Goal: Task Accomplishment & Management: Use online tool/utility

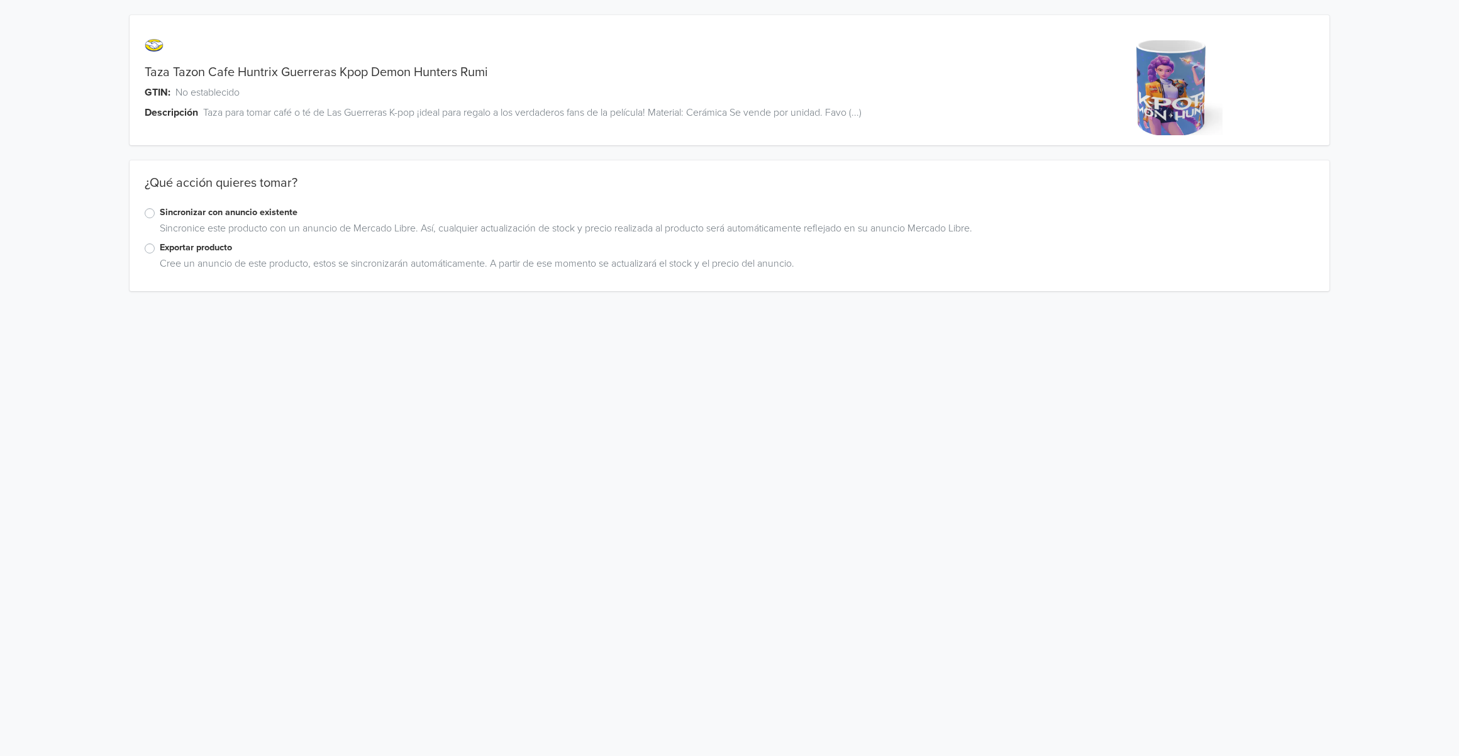
click at [245, 212] on label "Sincronizar con anuncio existente" at bounding box center [737, 213] width 1155 height 14
click at [0, 0] on input "Sincronizar con anuncio existente" at bounding box center [0, 0] width 0 height 0
click at [678, 421] on div at bounding box center [718, 420] width 348 height 18
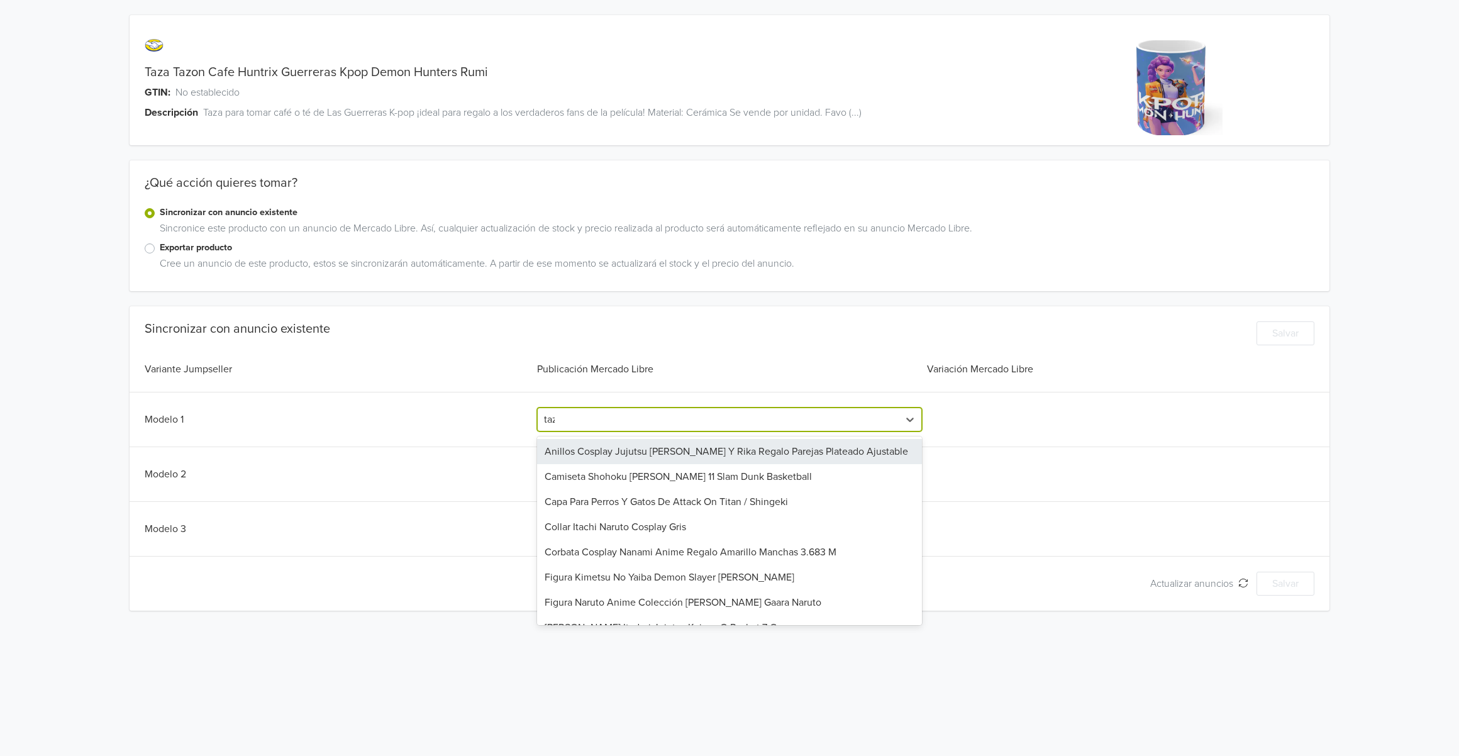
type input "taza"
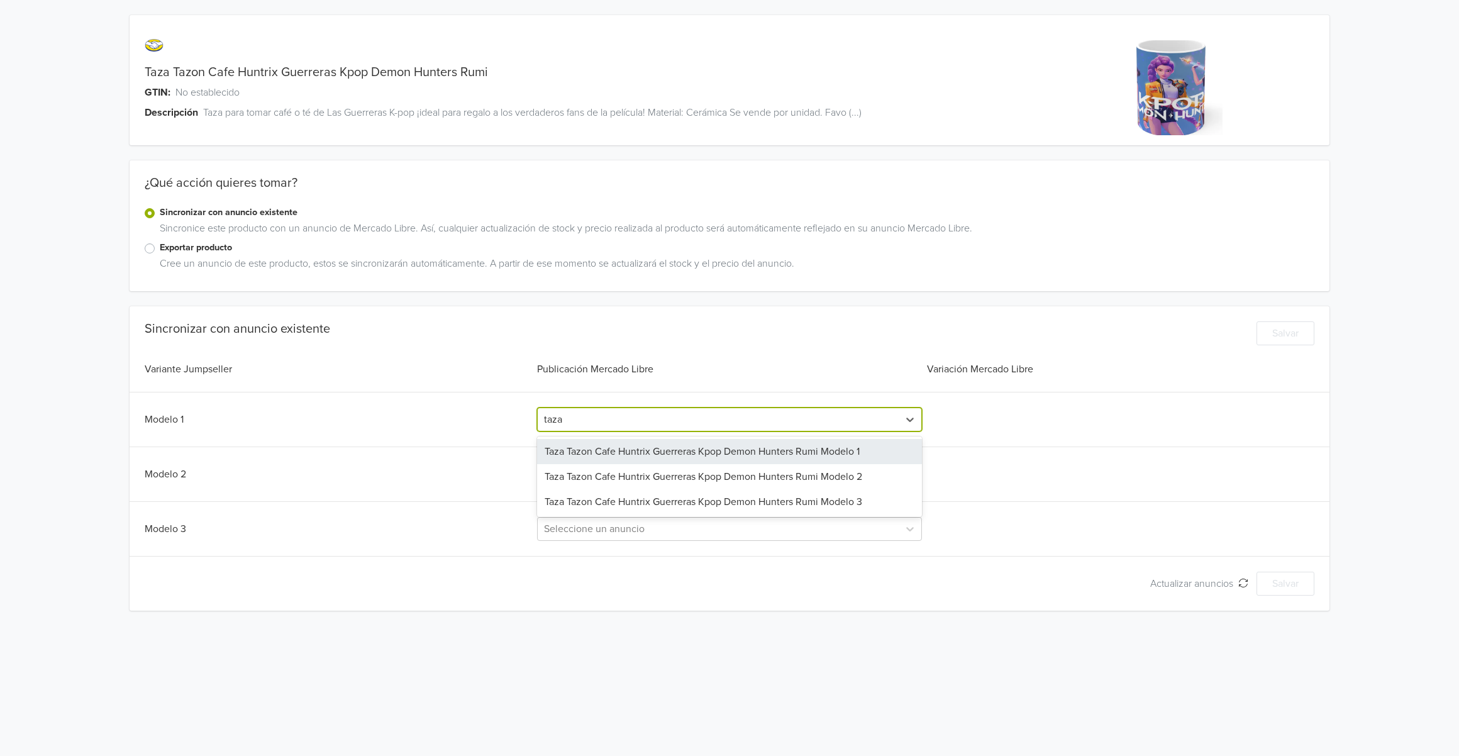
click at [717, 456] on div "Taza Tazon Cafe Huntrix Guerreras Kpop Demon Hunters Rumi Modelo 1" at bounding box center [729, 451] width 385 height 25
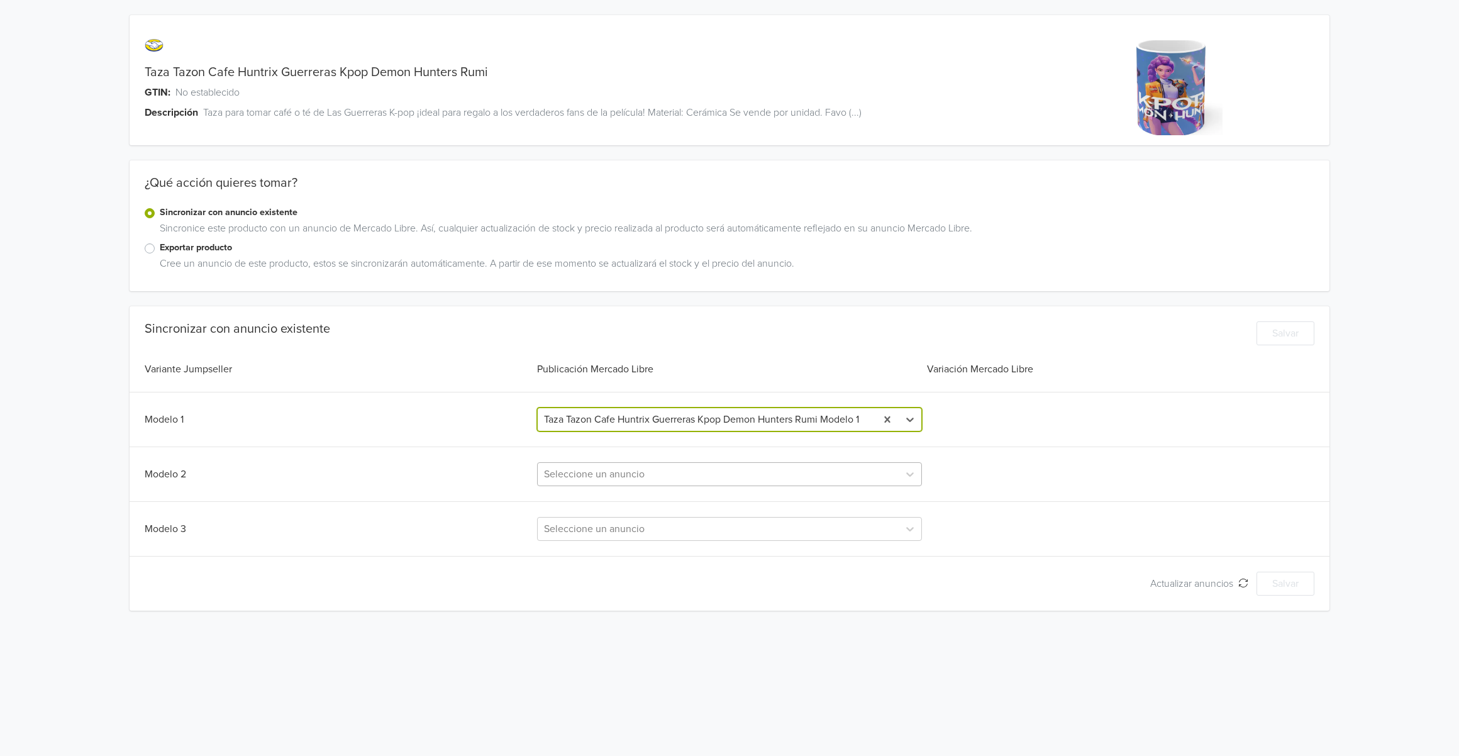
click at [604, 468] on div at bounding box center [718, 474] width 348 height 18
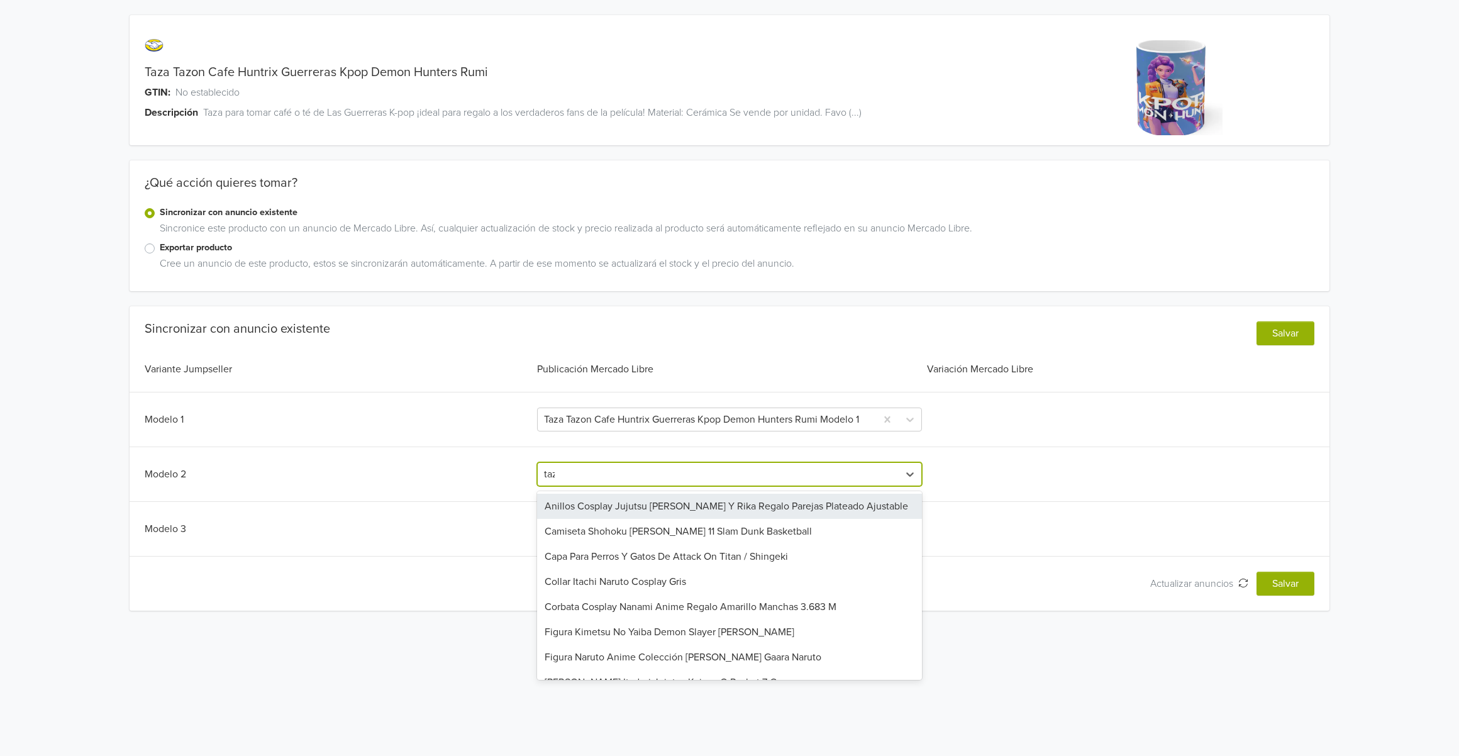
type input "taza"
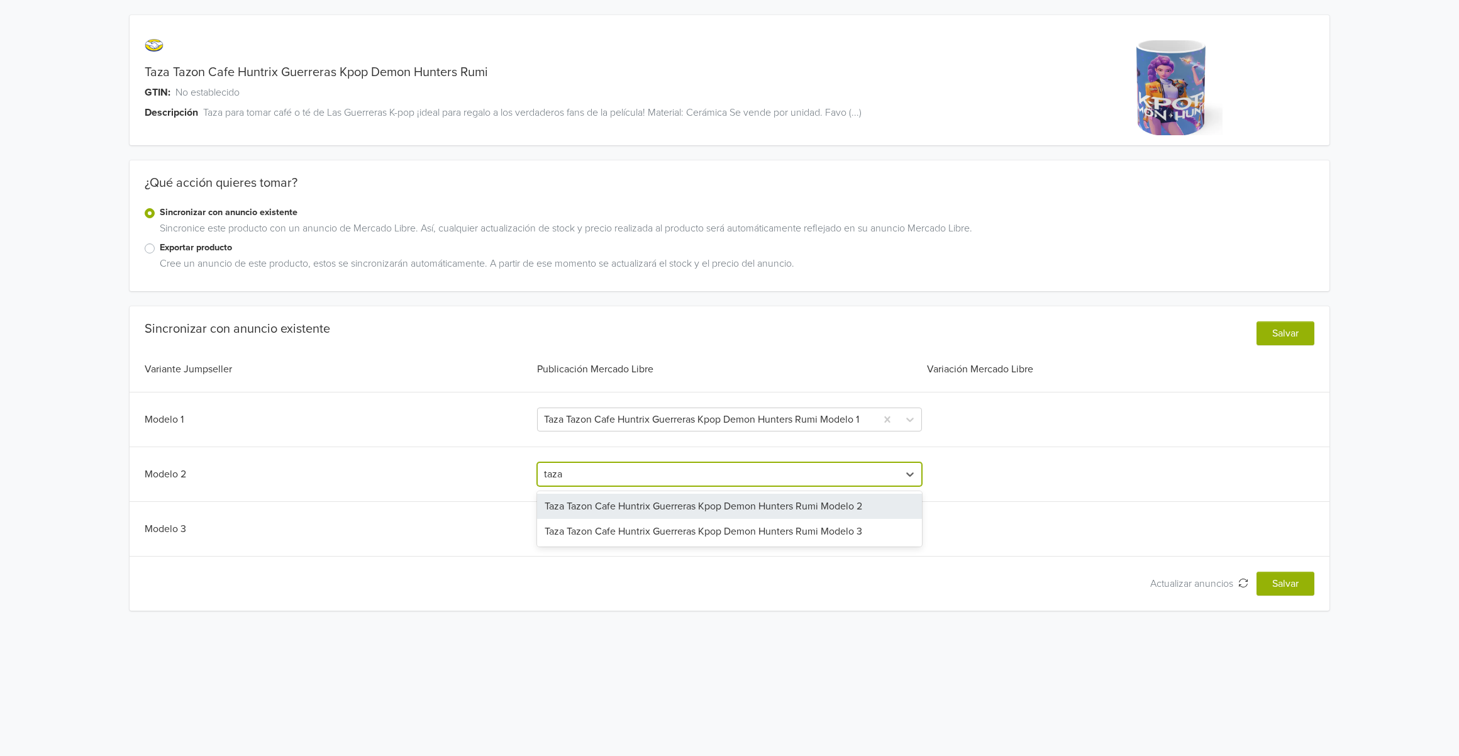
click at [627, 515] on div "Taza Tazon Cafe Huntrix Guerreras Kpop Demon Hunters Rumi Modelo 2" at bounding box center [729, 506] width 385 height 25
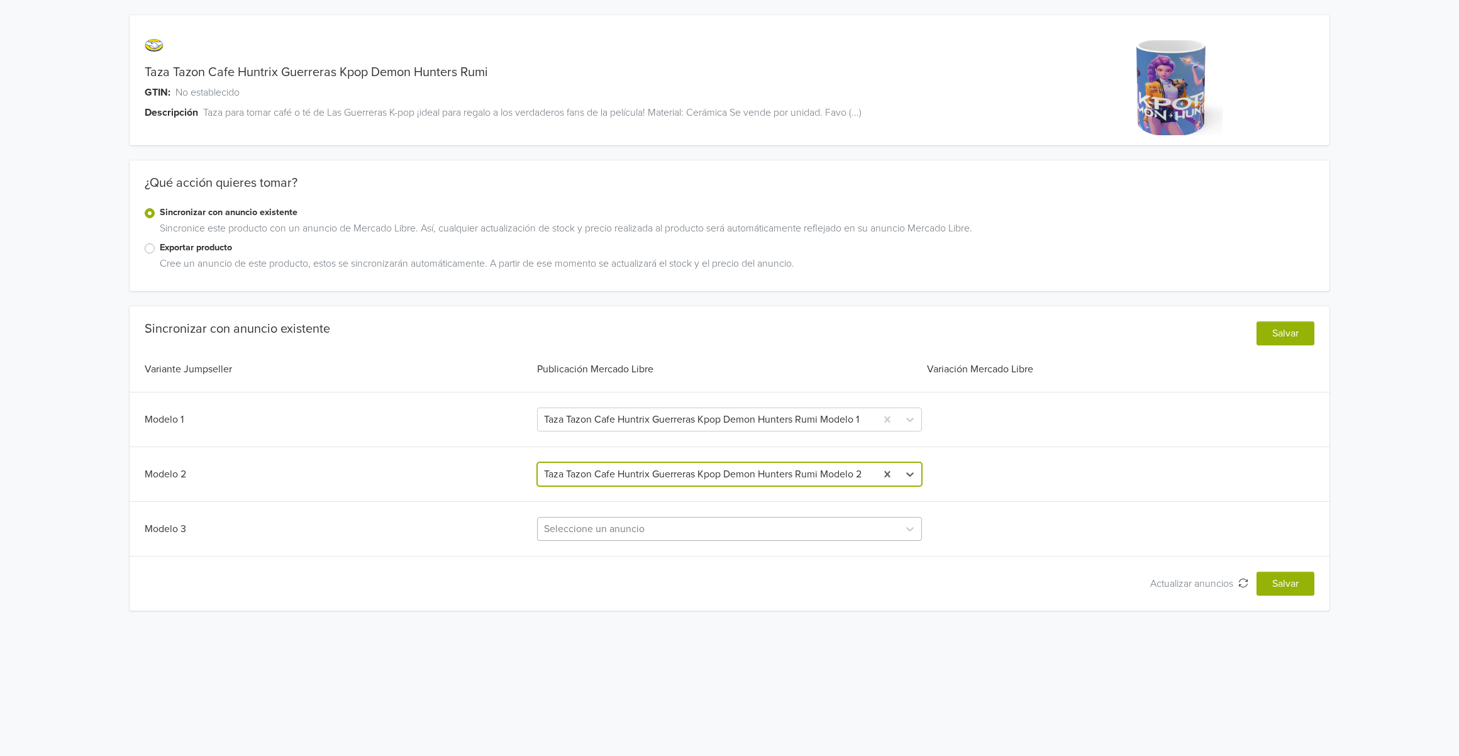
click at [621, 528] on div at bounding box center [718, 529] width 348 height 18
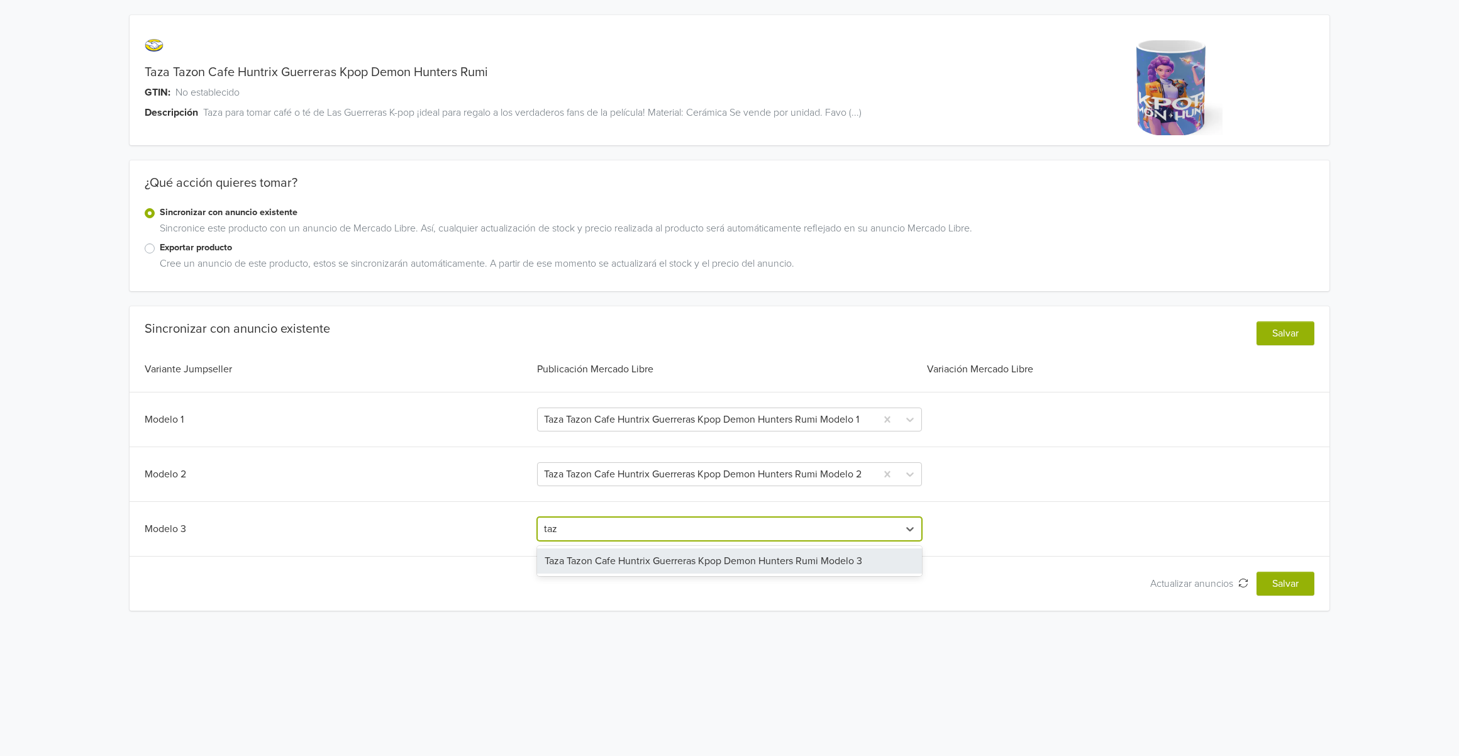
type input "taza"
click at [687, 573] on div "Taza Tazon Cafe Huntrix Guerreras Kpop Demon Hunters Rumi Modelo 3" at bounding box center [729, 560] width 385 height 25
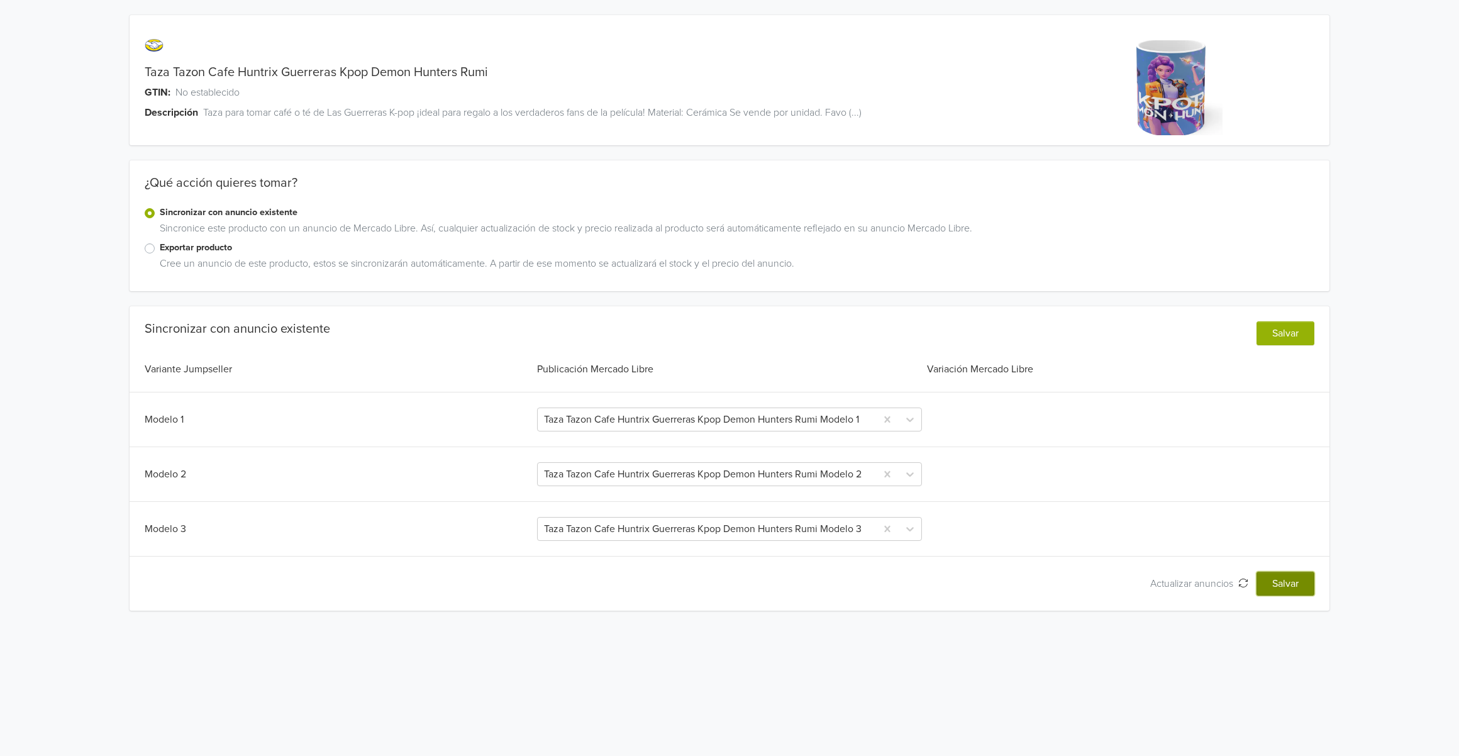
click at [1296, 582] on button "Salvar" at bounding box center [1285, 584] width 58 height 24
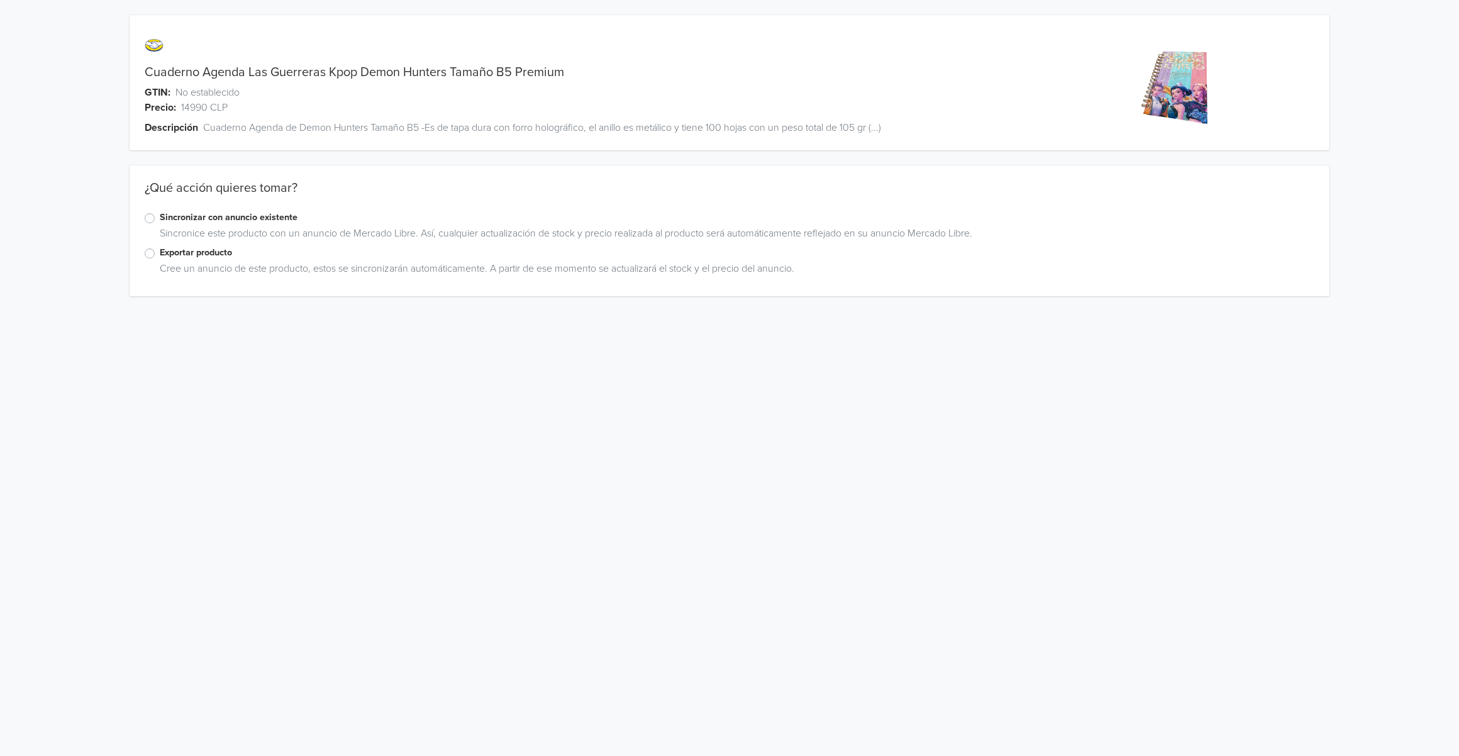
click at [209, 213] on label "Sincronizar con anuncio existente" at bounding box center [737, 218] width 1155 height 14
click at [0, 0] on input "Sincronizar con anuncio existente" at bounding box center [0, 0] width 0 height 0
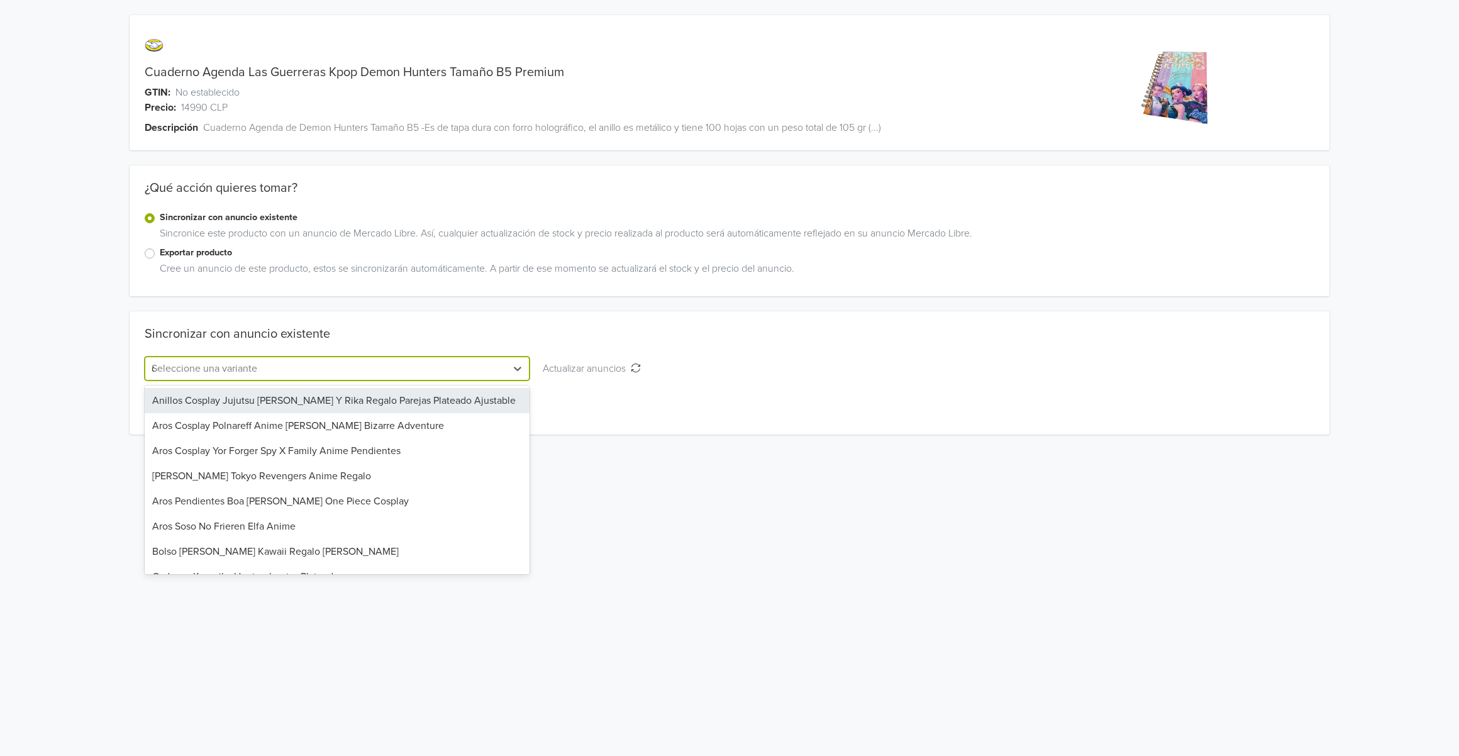
type input "cua"
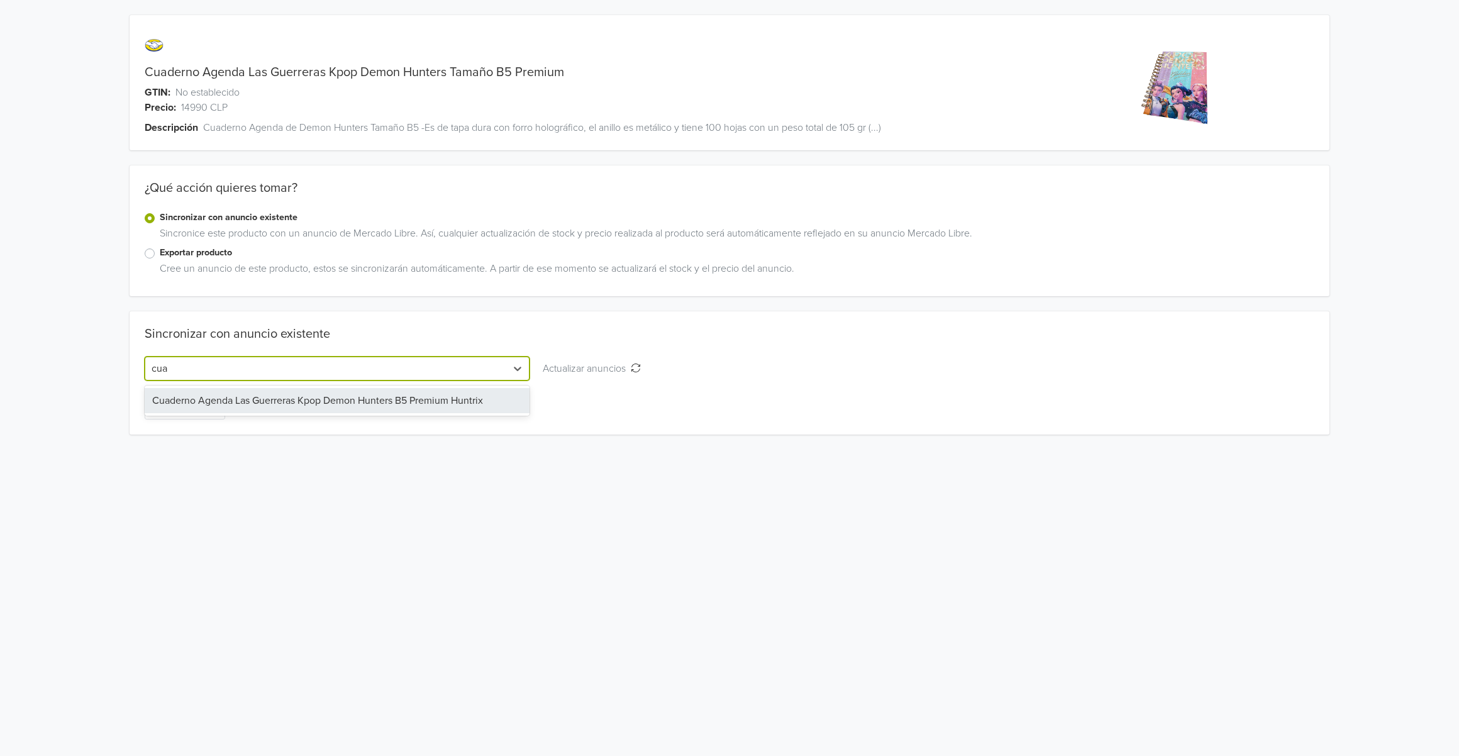
click at [310, 395] on div "Cuaderno Agenda Las Guerreras Kpop Demon Hunters B5 Premium Huntrix" at bounding box center [337, 400] width 385 height 25
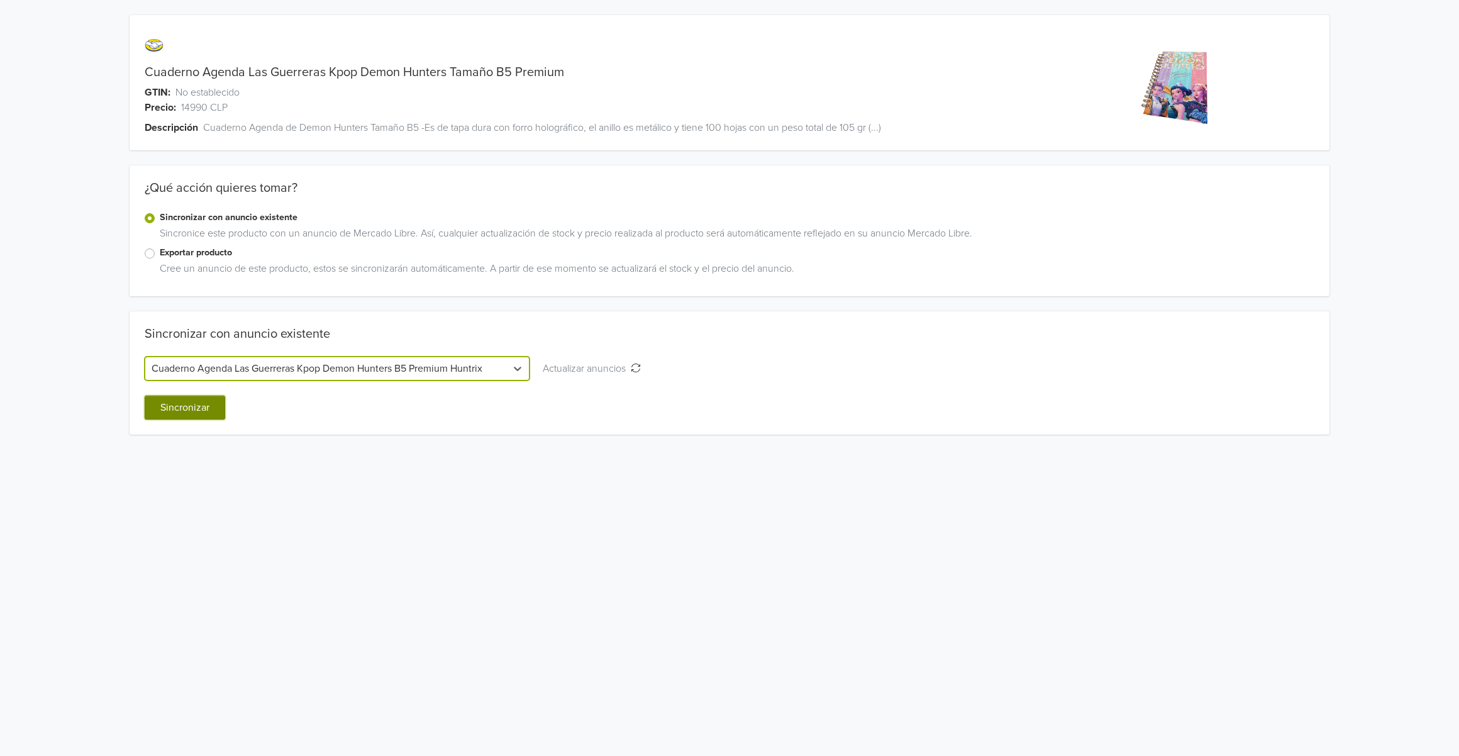
click at [209, 412] on button "Sincronizar" at bounding box center [185, 408] width 80 height 24
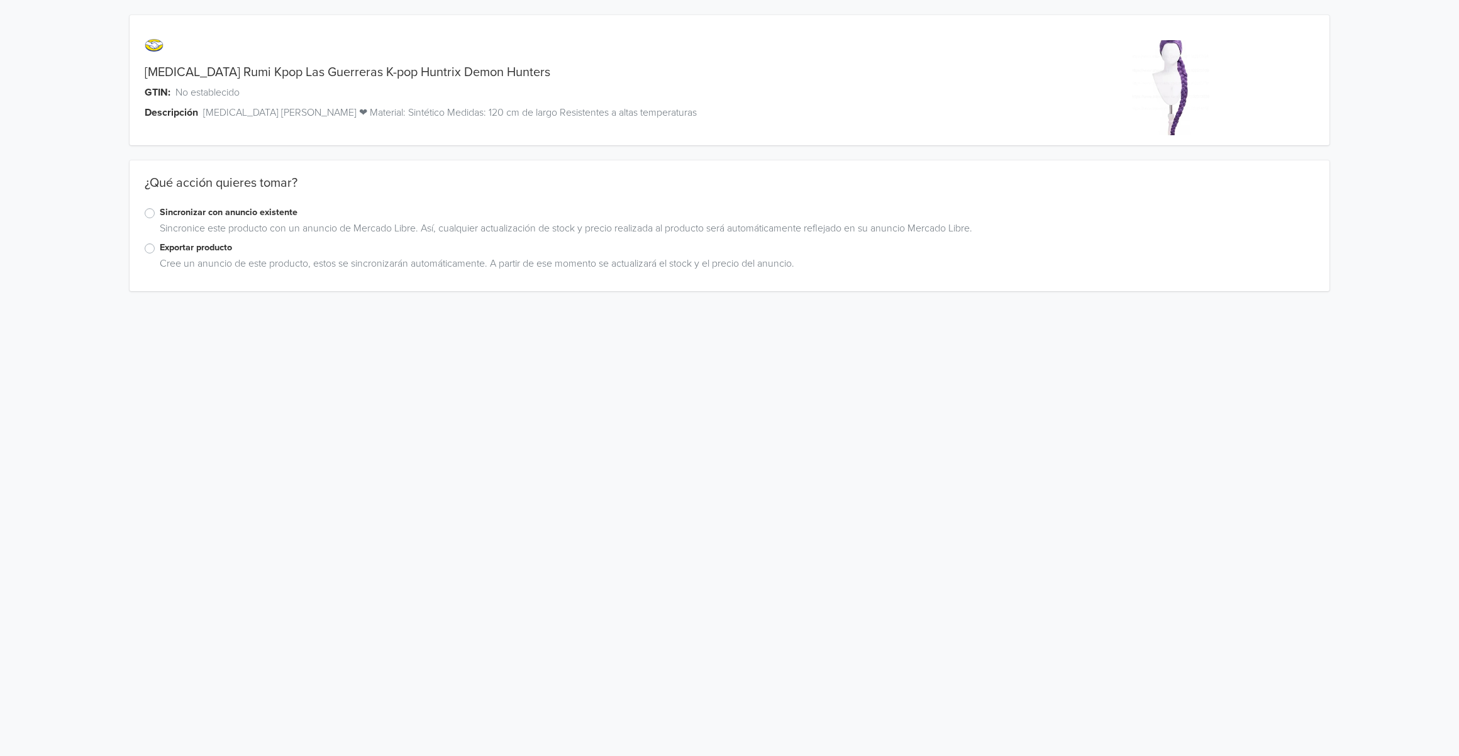
click at [210, 204] on div "¿Qué acción quieres tomar?" at bounding box center [730, 190] width 1200 height 30
click at [215, 214] on label "Sincronizar con anuncio existente" at bounding box center [737, 213] width 1155 height 14
click at [0, 0] on input "Sincronizar con anuncio existente" at bounding box center [0, 0] width 0 height 0
click at [602, 413] on div at bounding box center [718, 420] width 348 height 18
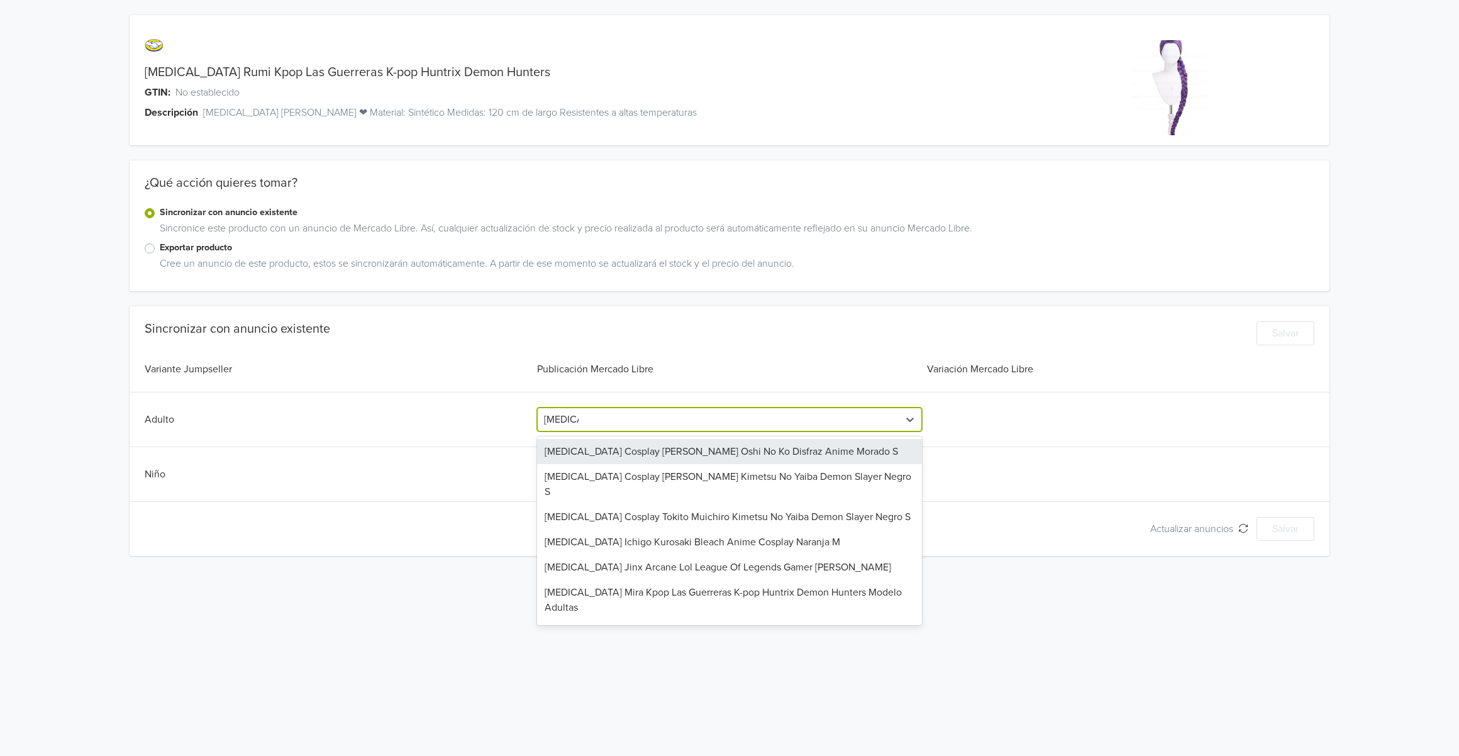
type input "peluca ru"
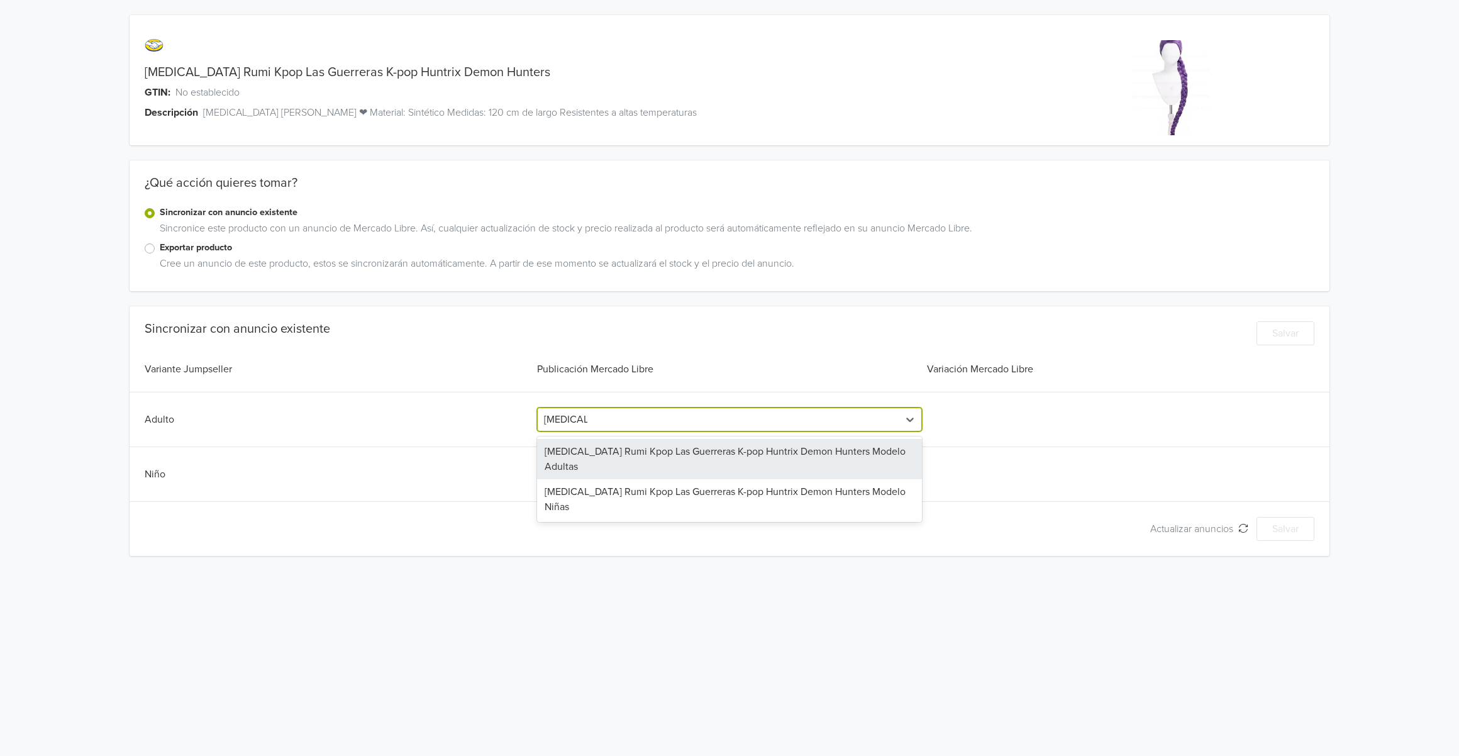
click at [642, 448] on div "Peluca Rumi Kpop Las Guerreras K-pop Huntrix Demon Hunters Modelo Adultas" at bounding box center [729, 459] width 385 height 40
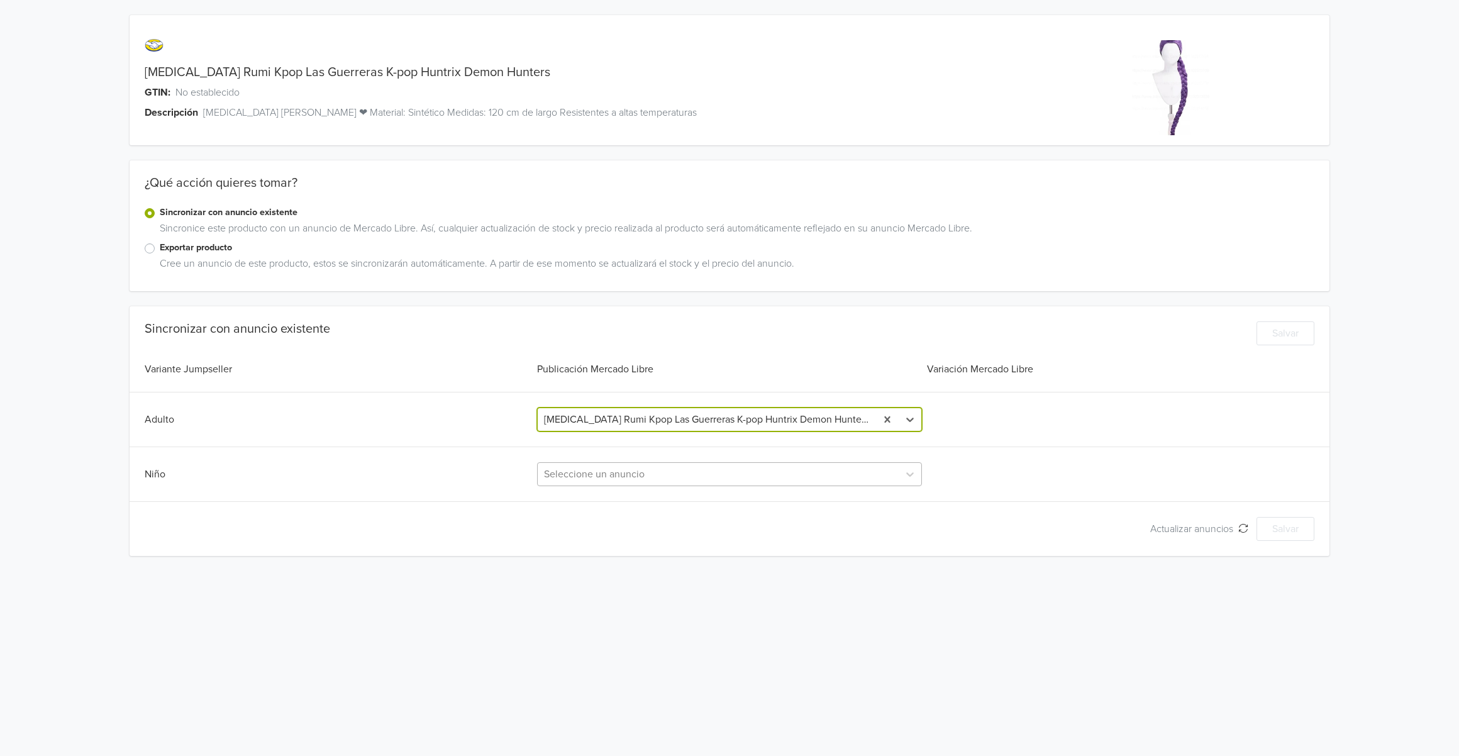
click at [607, 477] on div at bounding box center [718, 474] width 348 height 18
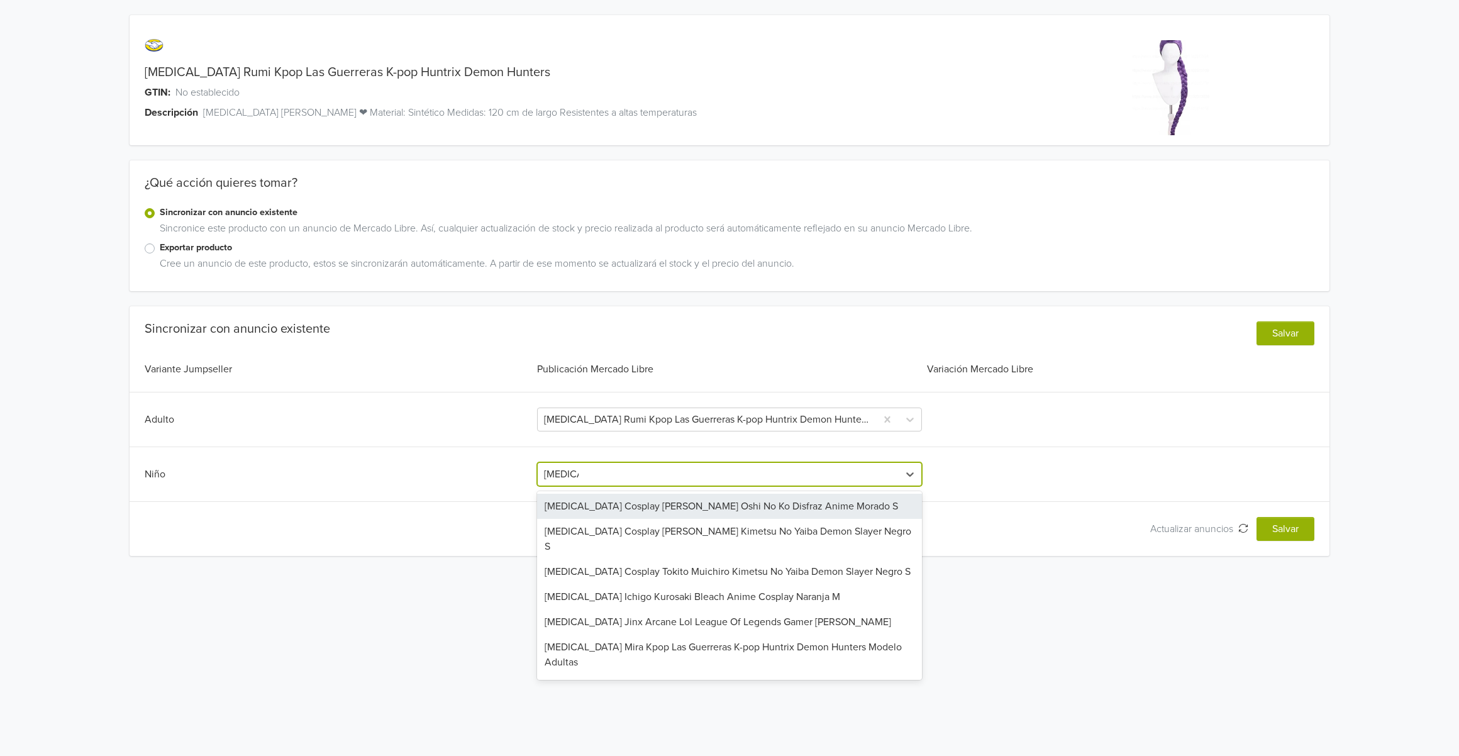
type input "peluca ru"
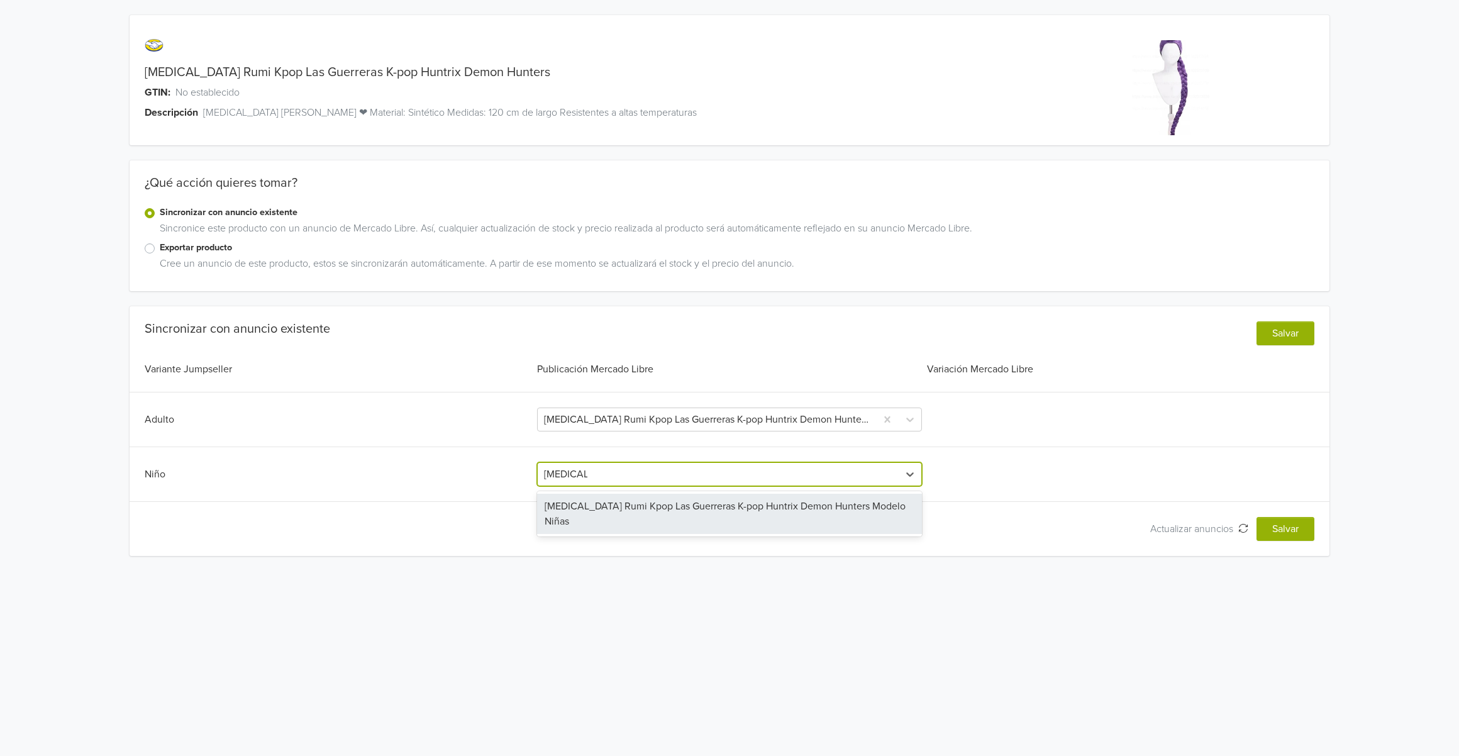
click at [690, 508] on div "Peluca Rumi Kpop Las Guerreras K-pop Huntrix Demon Hunters Modelo Niñas" at bounding box center [729, 514] width 385 height 40
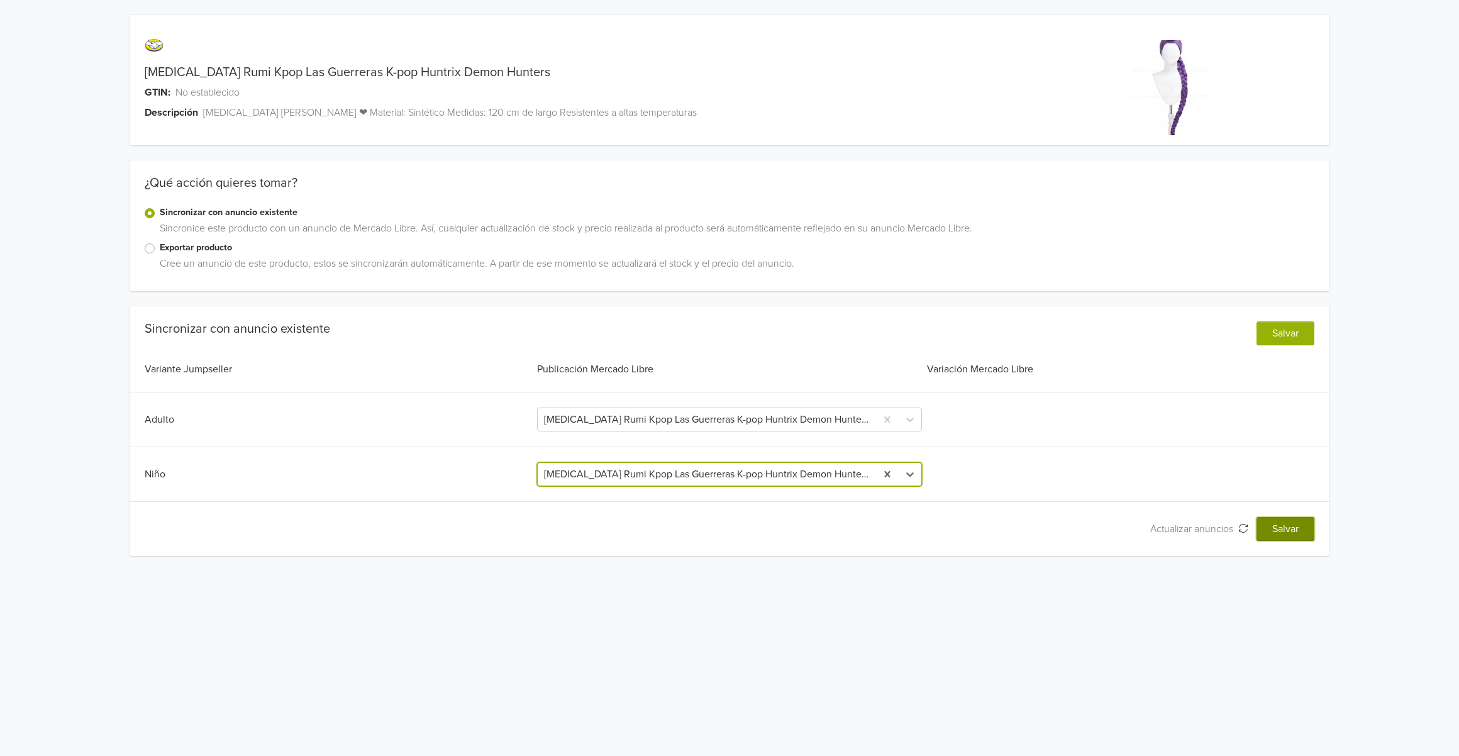
click at [1299, 526] on button "Salvar" at bounding box center [1285, 529] width 58 height 24
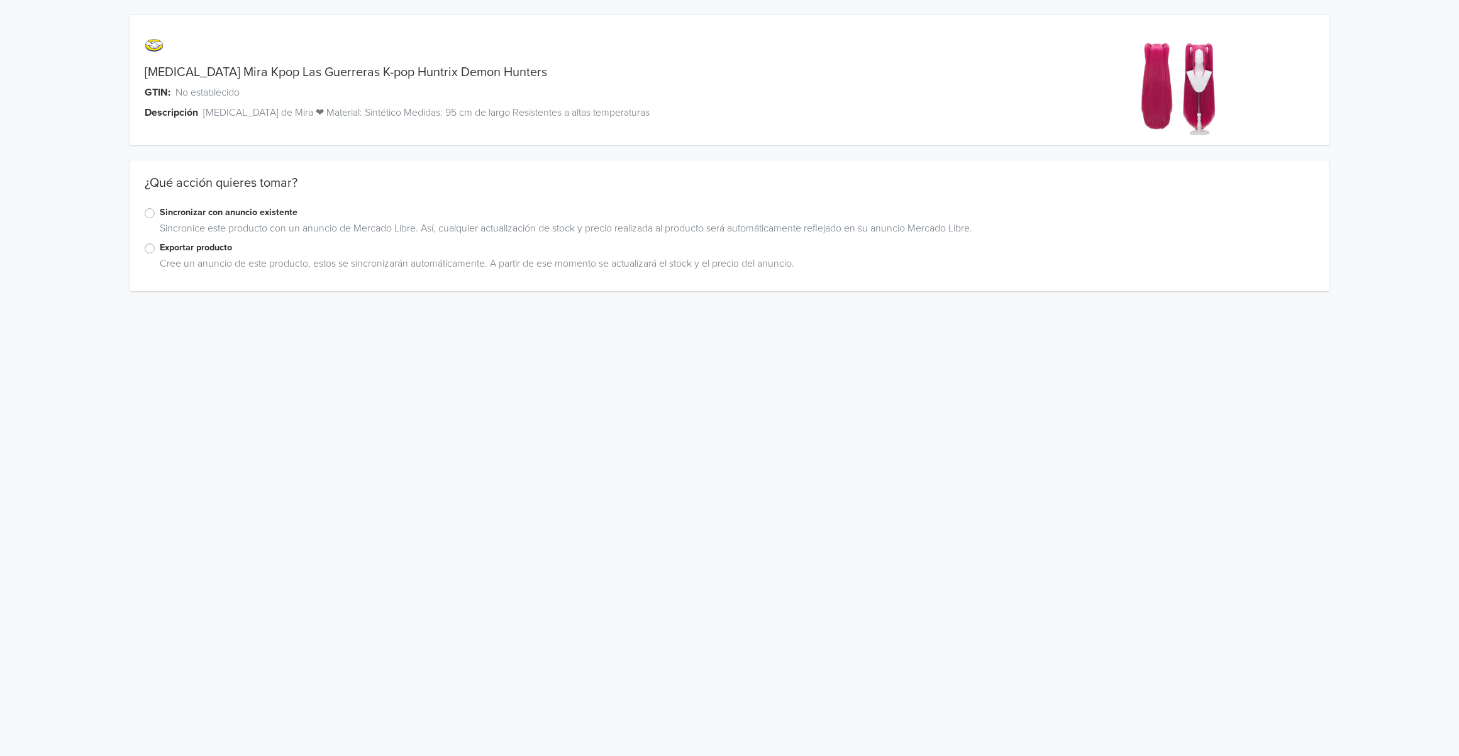
click at [244, 209] on label "Sincronizar con anuncio existente" at bounding box center [737, 213] width 1155 height 14
click at [0, 0] on input "Sincronizar con anuncio existente" at bounding box center [0, 0] width 0 height 0
click at [589, 417] on div at bounding box center [718, 420] width 348 height 18
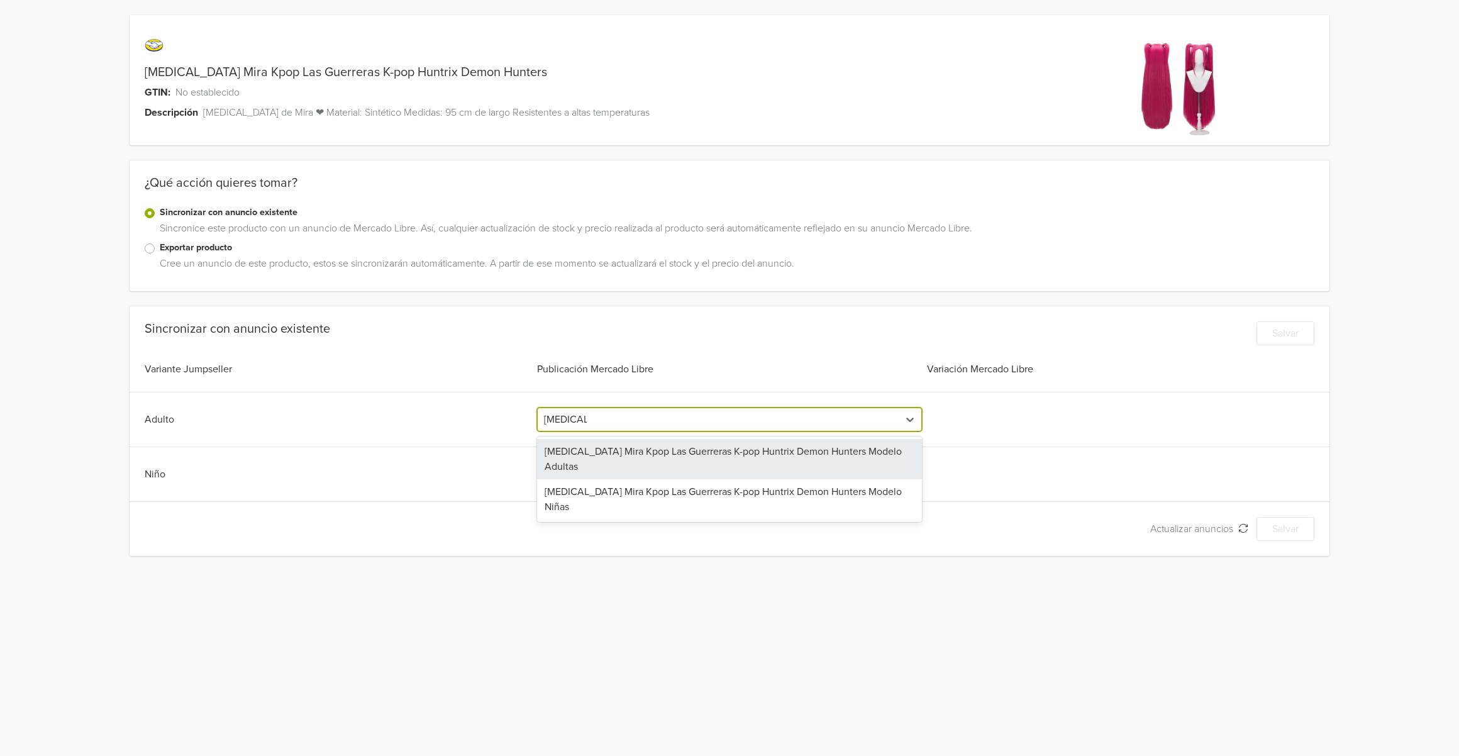
type input "peluca mir"
click at [665, 448] on div "Peluca Mira Kpop Las Guerreras K-pop Huntrix Demon Hunters Modelo Adultas" at bounding box center [729, 459] width 385 height 40
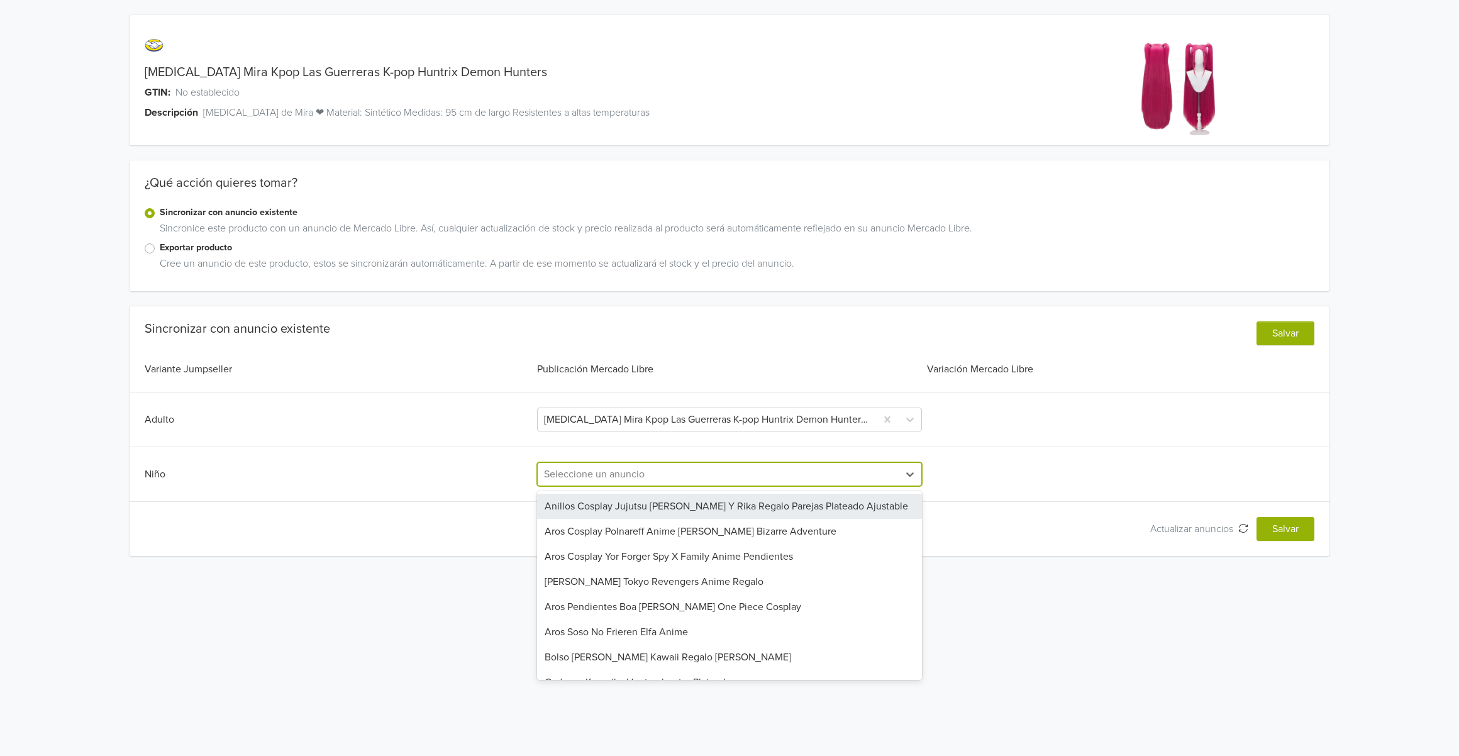
click at [634, 466] on div "Seleccione un anuncio" at bounding box center [718, 474] width 361 height 23
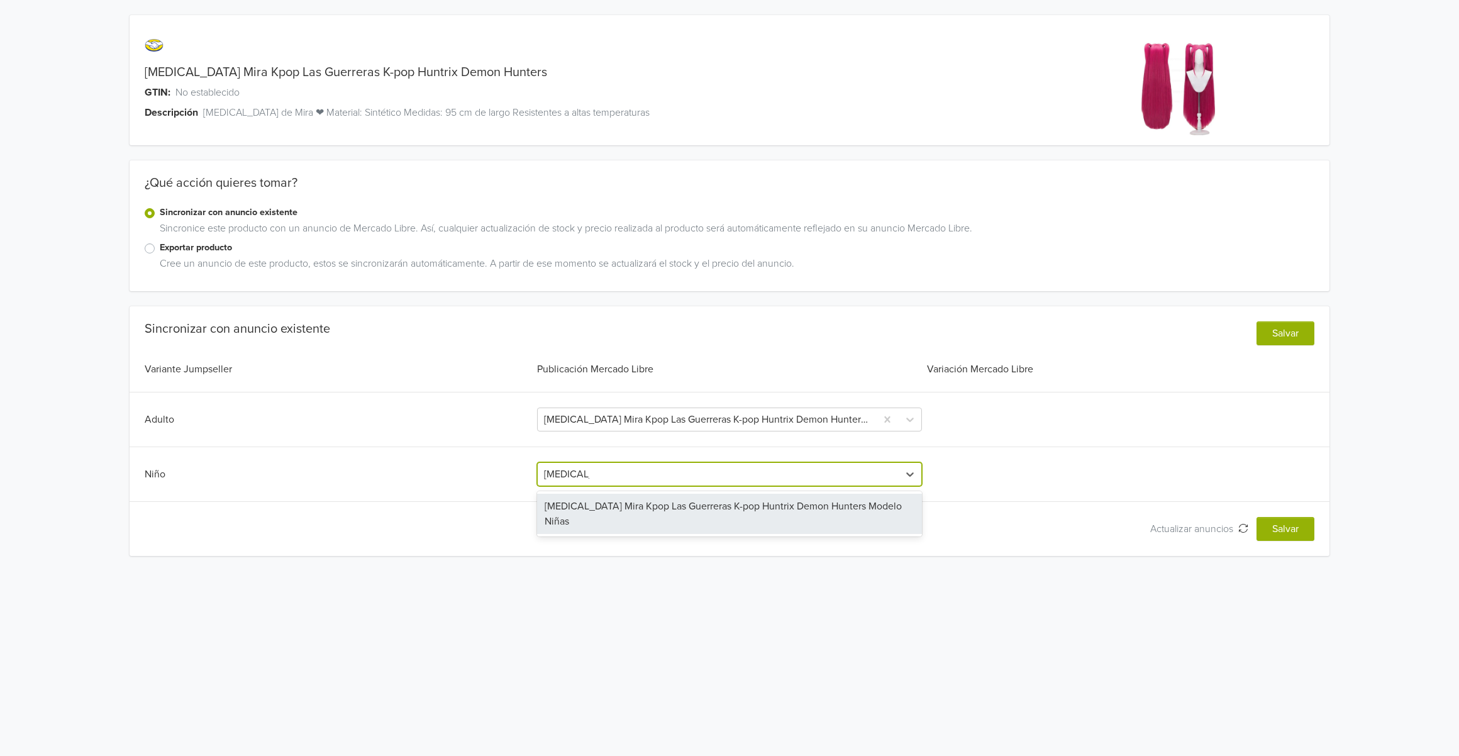
type input "peluca mir"
click at [711, 510] on div "Peluca Mira Kpop Las Guerreras K-pop Huntrix Demon Hunters Modelo Niñas" at bounding box center [729, 514] width 385 height 40
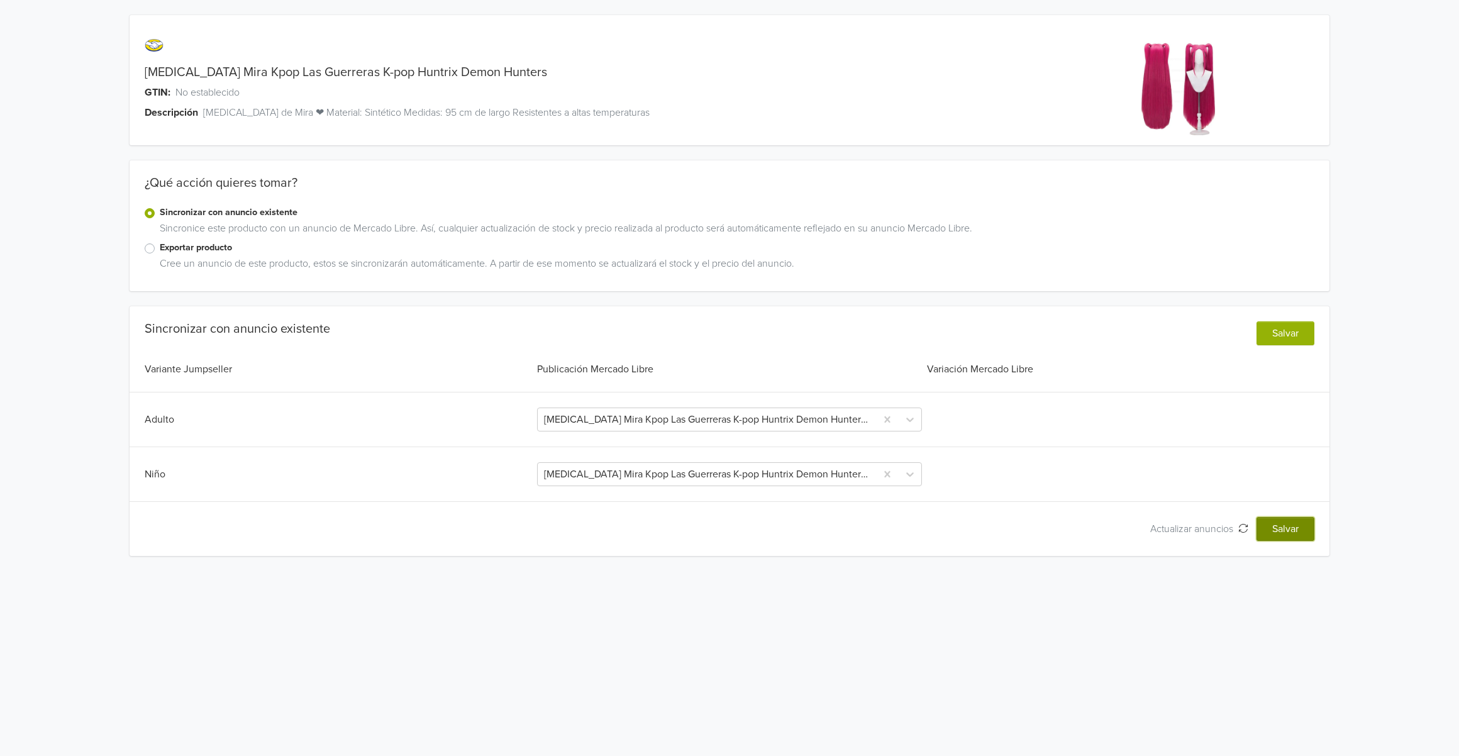
click at [1295, 538] on button "Salvar" at bounding box center [1285, 529] width 58 height 24
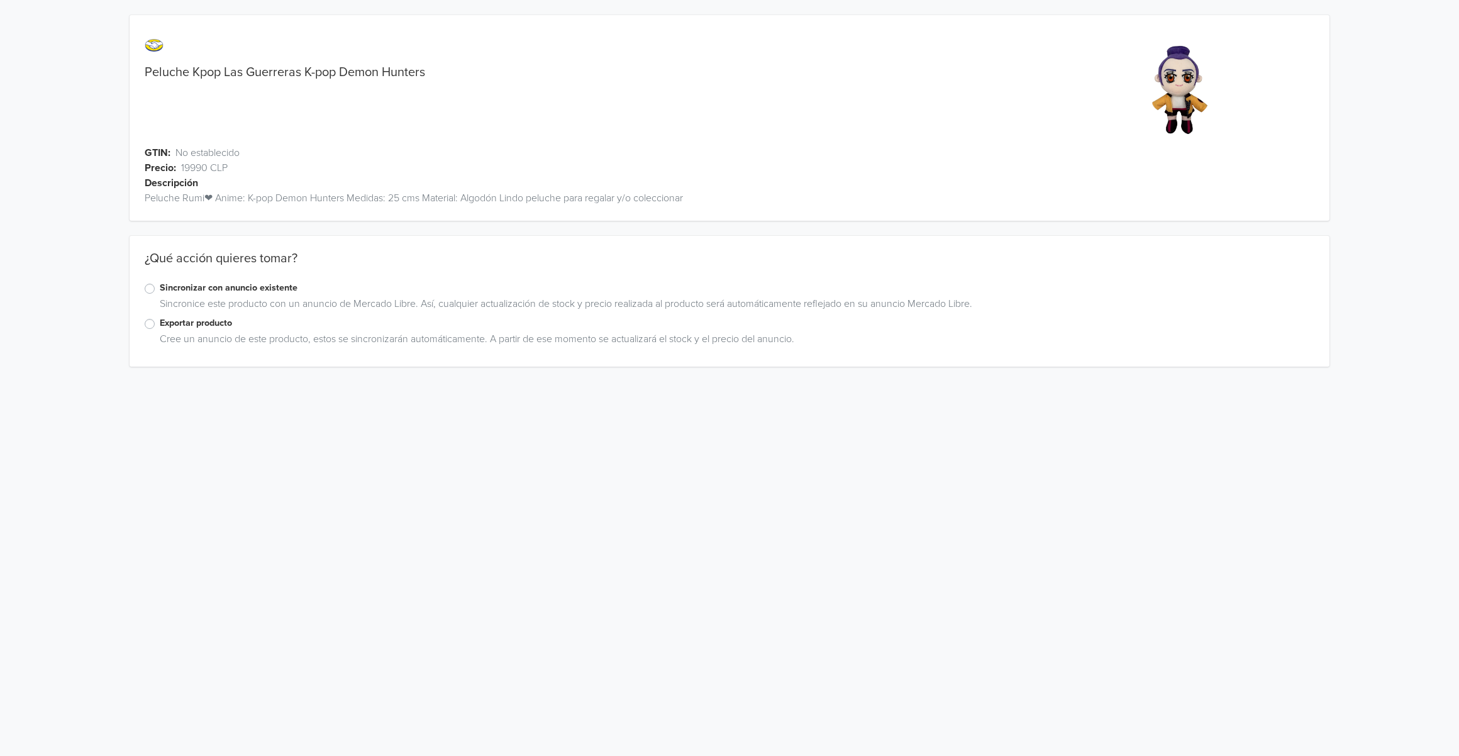
click at [255, 287] on label "Sincronizar con anuncio existente" at bounding box center [737, 288] width 1155 height 14
click at [0, 0] on input "Sincronizar con anuncio existente" at bounding box center [0, 0] width 0 height 0
click at [292, 438] on div at bounding box center [328, 439] width 353 height 18
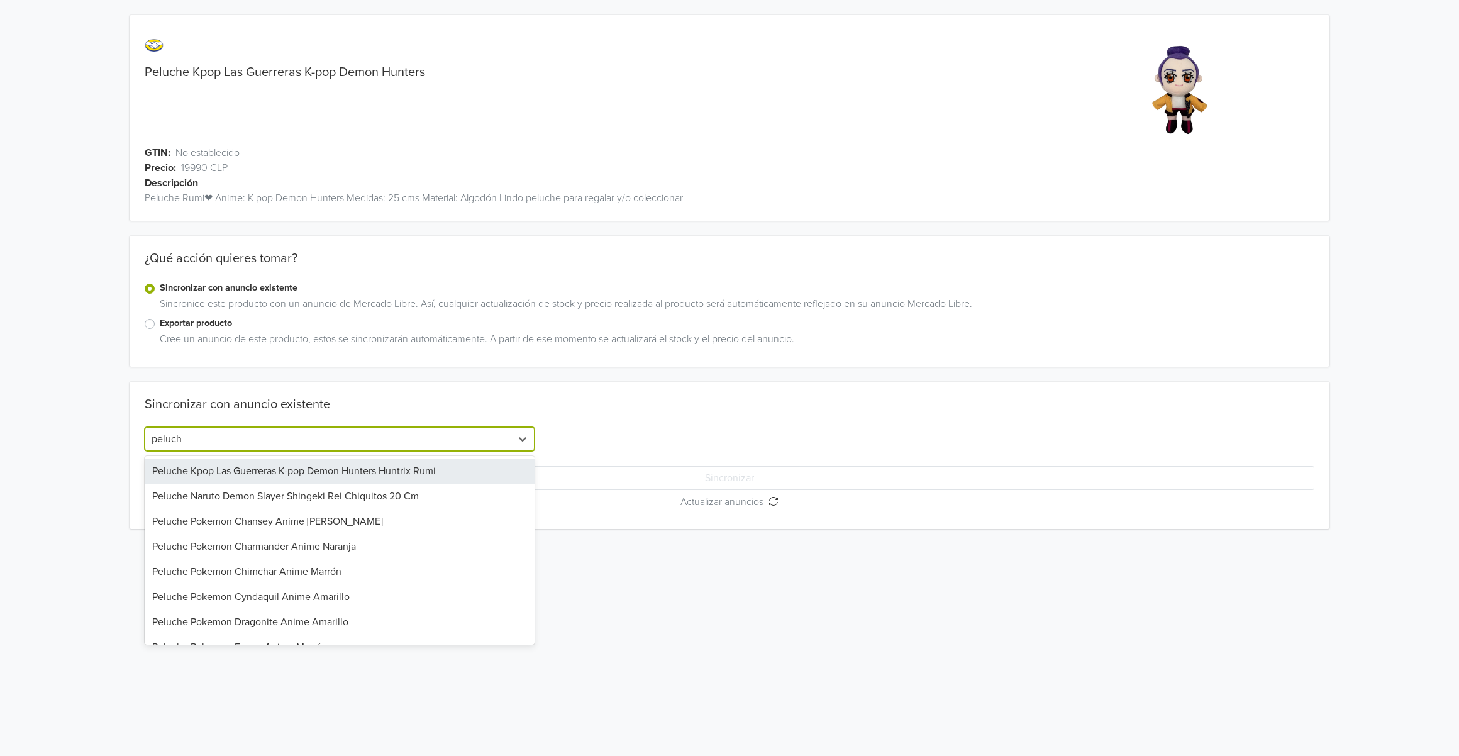
type input "peluche"
click at [390, 473] on div "Peluche Kpop Las Guerreras K-pop Demon Hunters Huntrix Rumi" at bounding box center [340, 470] width 390 height 25
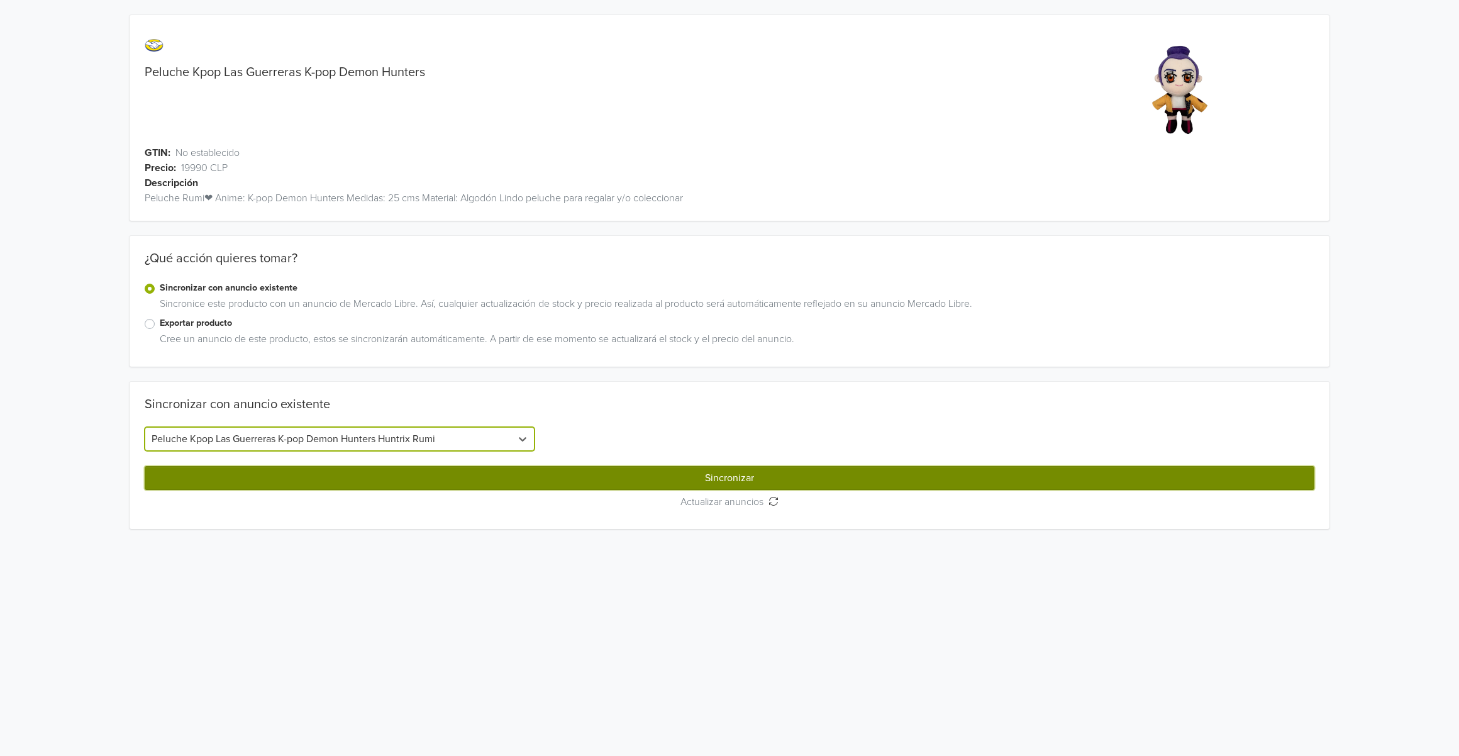
click at [658, 482] on button "Sincronizar" at bounding box center [730, 478] width 1170 height 24
